Goal: Information Seeking & Learning: Learn about a topic

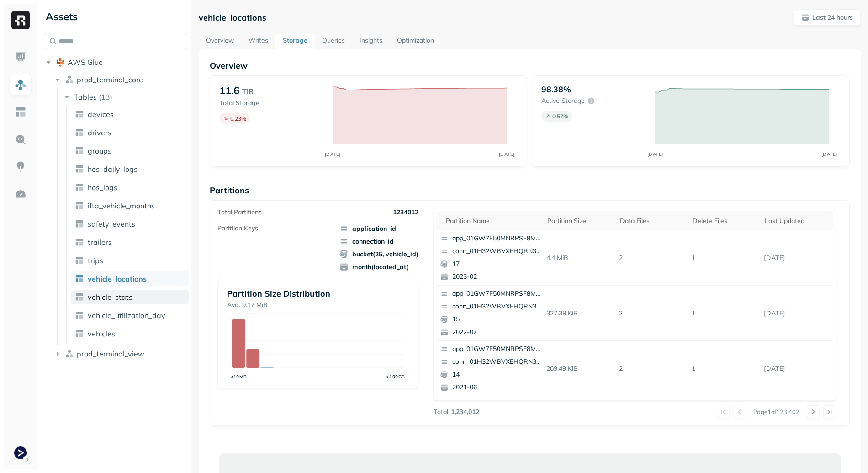
click at [130, 301] on span "vehicle_stats" at bounding box center [110, 296] width 45 height 9
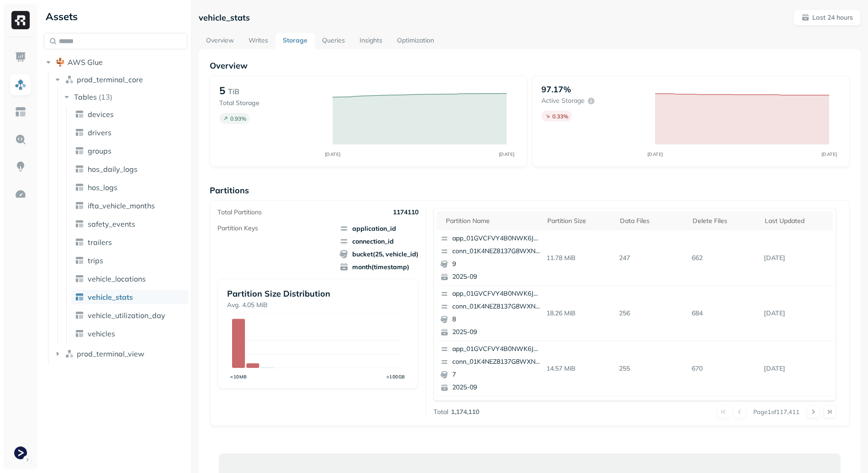
click at [252, 39] on link "Writes" at bounding box center [258, 41] width 34 height 16
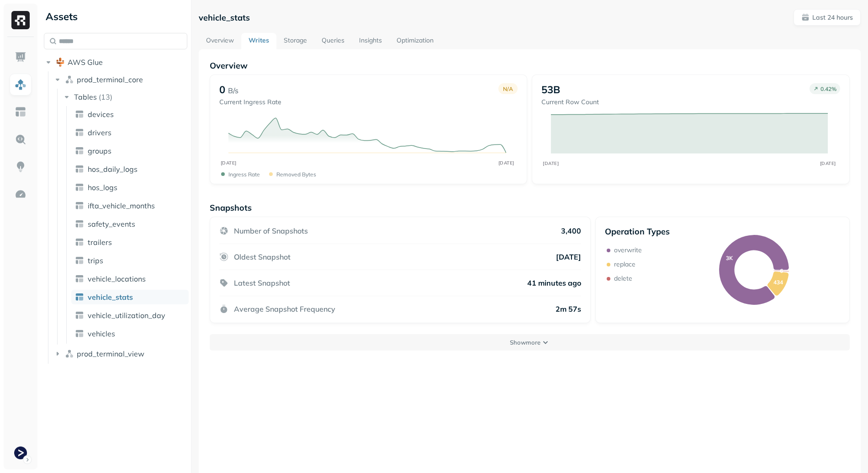
click at [510, 339] on p "Show more" at bounding box center [525, 342] width 31 height 9
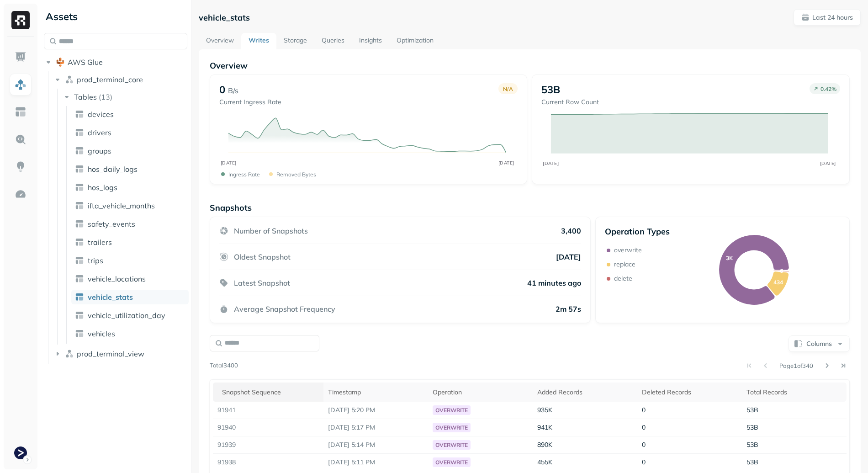
scroll to position [139, 0]
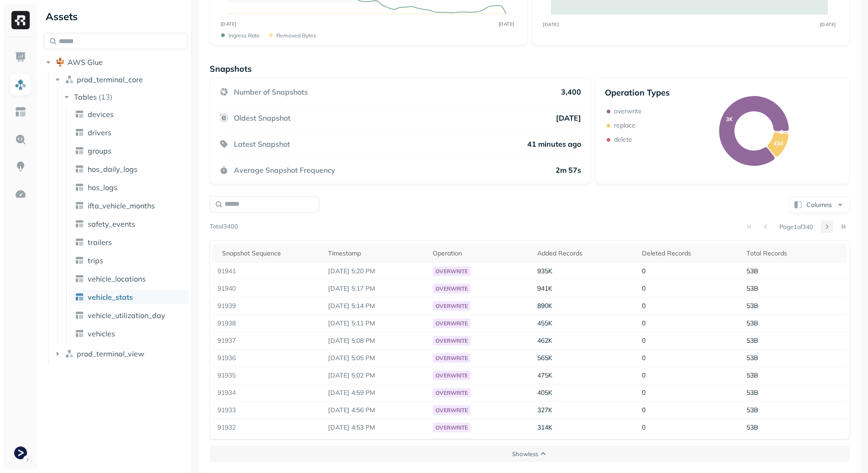
click at [821, 228] on button at bounding box center [826, 226] width 13 height 13
click at [821, 225] on button at bounding box center [826, 226] width 13 height 13
click at [821, 226] on button at bounding box center [826, 226] width 13 height 13
click at [822, 227] on button at bounding box center [826, 226] width 13 height 13
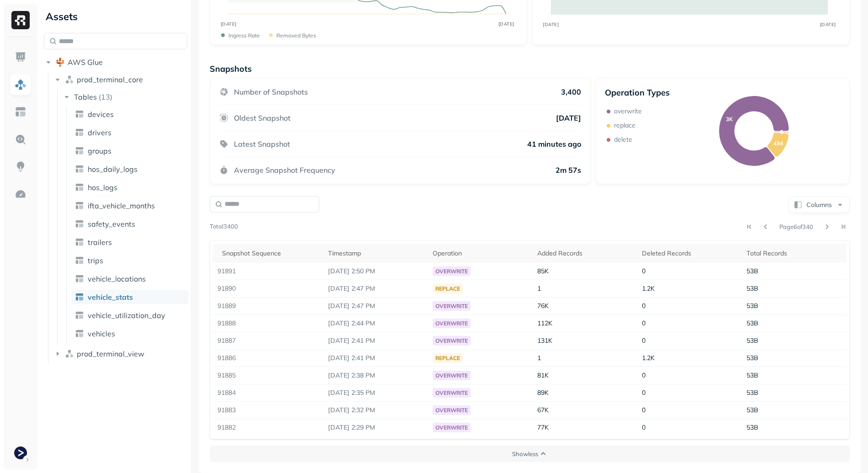
click at [822, 227] on button at bounding box center [826, 226] width 13 height 13
click at [764, 229] on div "Page 7 of 340" at bounding box center [544, 226] width 612 height 13
click at [759, 226] on button at bounding box center [765, 226] width 13 height 13
click at [743, 228] on button at bounding box center [749, 226] width 13 height 13
